Goal: Task Accomplishment & Management: Manage account settings

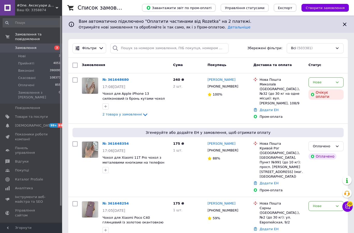
click at [38, 5] on span "#One. Аксесуари до смартфонів" at bounding box center [36, 5] width 39 height 5
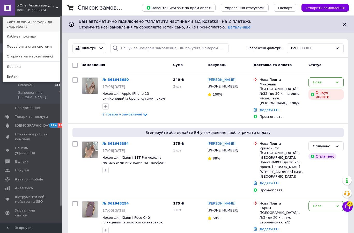
click at [36, 23] on link "Сайт #One. Аксесуари до смартфонів" at bounding box center [31, 24] width 57 height 14
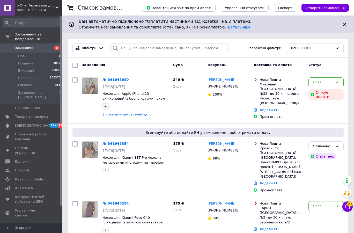
click at [52, 4] on span "#One. Аксесуари до смартфонів" at bounding box center [36, 5] width 39 height 5
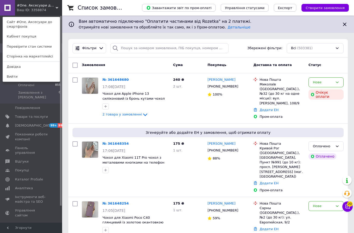
click at [13, 11] on link at bounding box center [7, 8] width 15 height 16
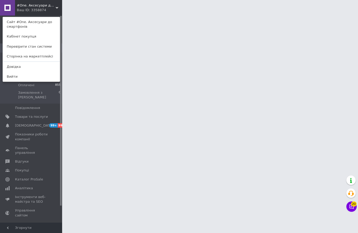
click at [54, 9] on div "#One. Аксесуари до смартфонів Ваш ID: 3358874 Сайт #One. Аксесуари до смартфоні…" at bounding box center [31, 8] width 62 height 16
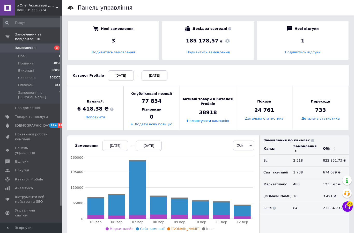
click at [246, 148] on span "Обіг" at bounding box center [243, 146] width 21 height 10
click at [246, 154] on li "Замовлення" at bounding box center [246, 155] width 27 height 7
